Goal: Transaction & Acquisition: Download file/media

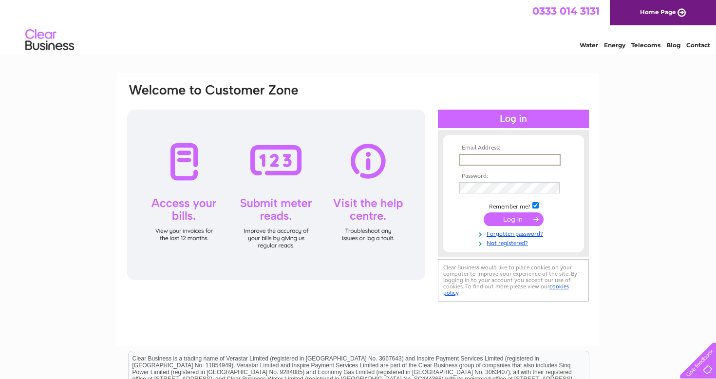
type input "holidays@goselfcatered.com"
click at [513, 218] on input "submit" at bounding box center [514, 219] width 60 height 14
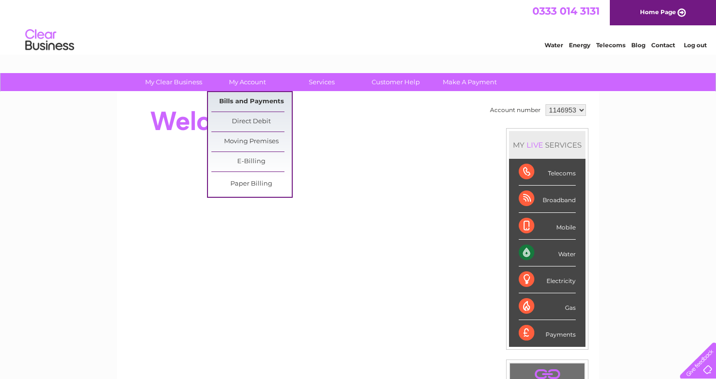
click at [230, 101] on link "Bills and Payments" at bounding box center [251, 101] width 80 height 19
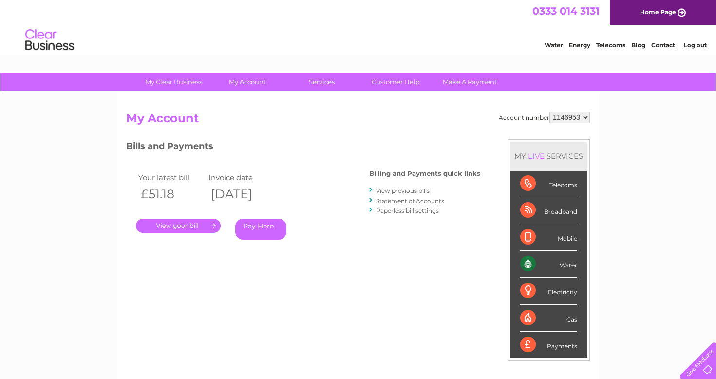
click at [174, 226] on link "." at bounding box center [178, 226] width 85 height 14
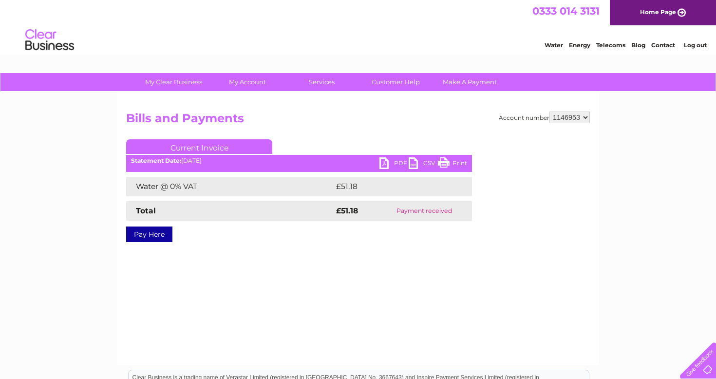
click at [387, 161] on link "PDF" at bounding box center [393, 164] width 29 height 14
click at [556, 118] on select "1146953 1146955 1146956" at bounding box center [569, 118] width 40 height 12
select select "1146955"
click at [392, 160] on link "PDF" at bounding box center [393, 164] width 29 height 14
click at [389, 162] on link "PDF" at bounding box center [393, 164] width 29 height 14
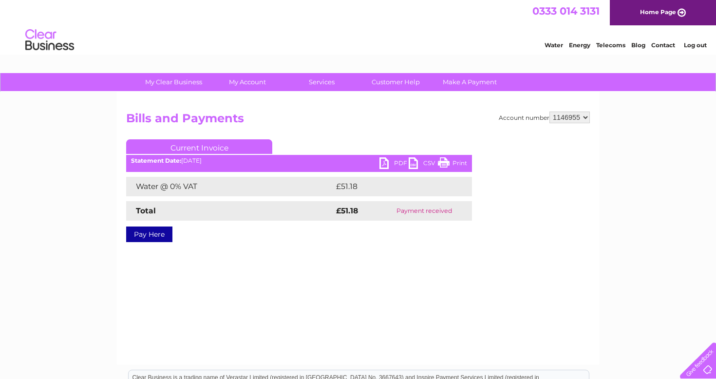
click at [571, 116] on select "1146953 1146955 1146956" at bounding box center [569, 118] width 40 height 12
select select "1146956"
